Goal: Entertainment & Leisure: Browse casually

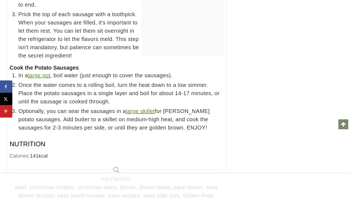
scroll to position [3785, 0]
